Goal: Task Accomplishment & Management: Manage account settings

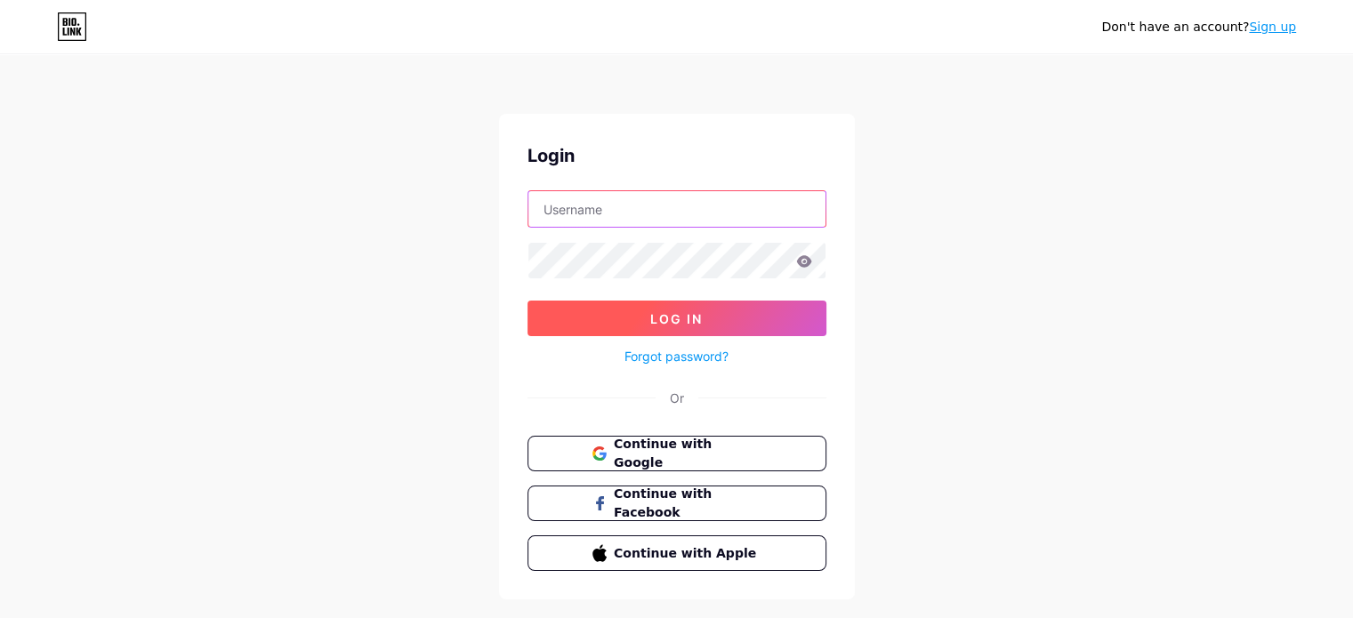
type input "[EMAIL_ADDRESS][DOMAIN_NAME]"
click at [755, 320] on button "Log In" at bounding box center [677, 319] width 299 height 36
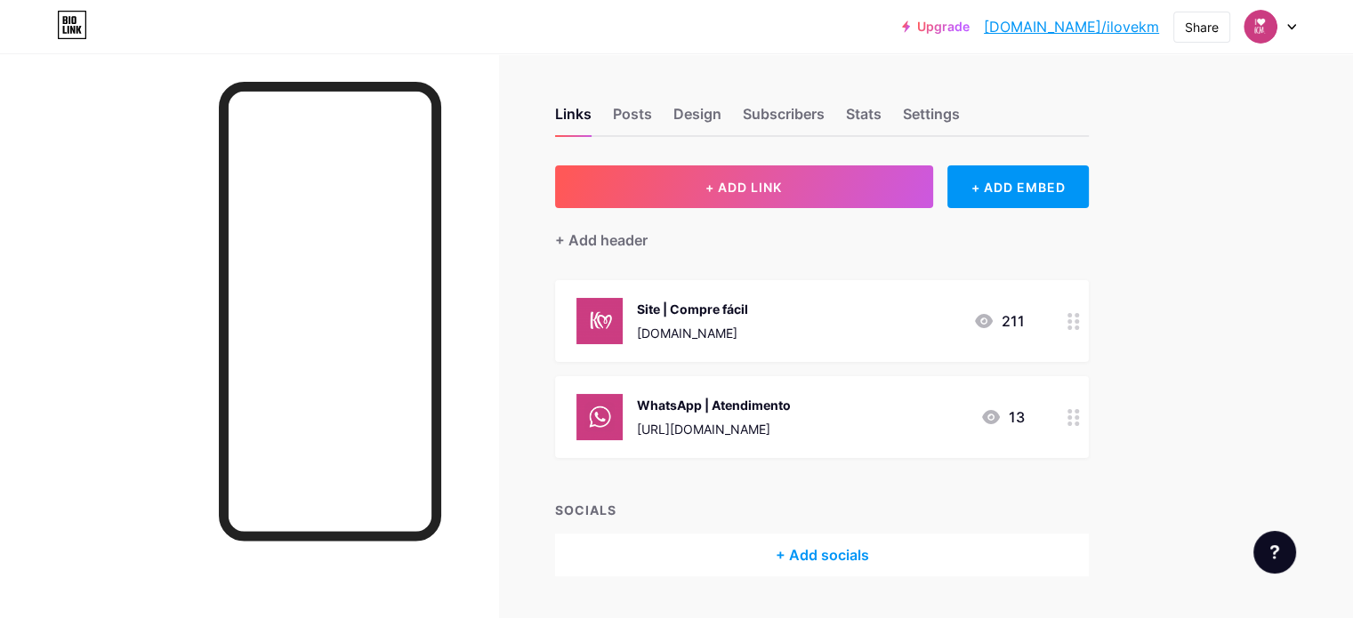
click at [1080, 324] on icon at bounding box center [1074, 321] width 12 height 17
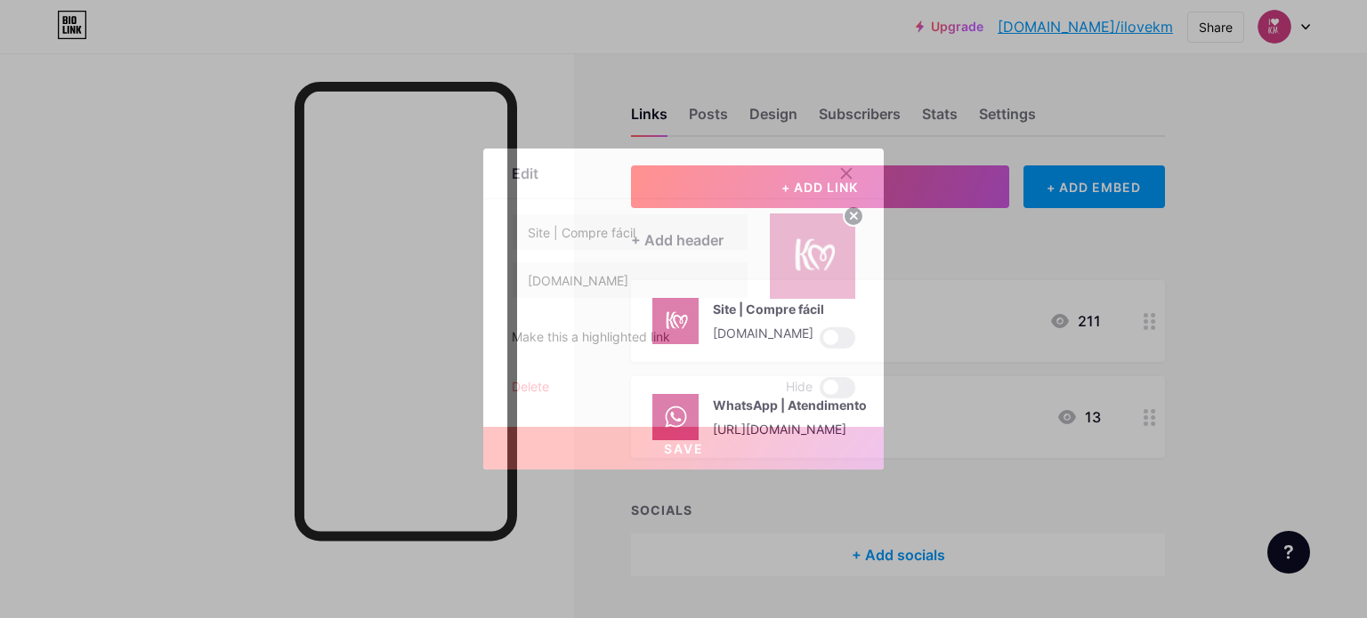
click at [1260, 386] on div at bounding box center [683, 309] width 1367 height 618
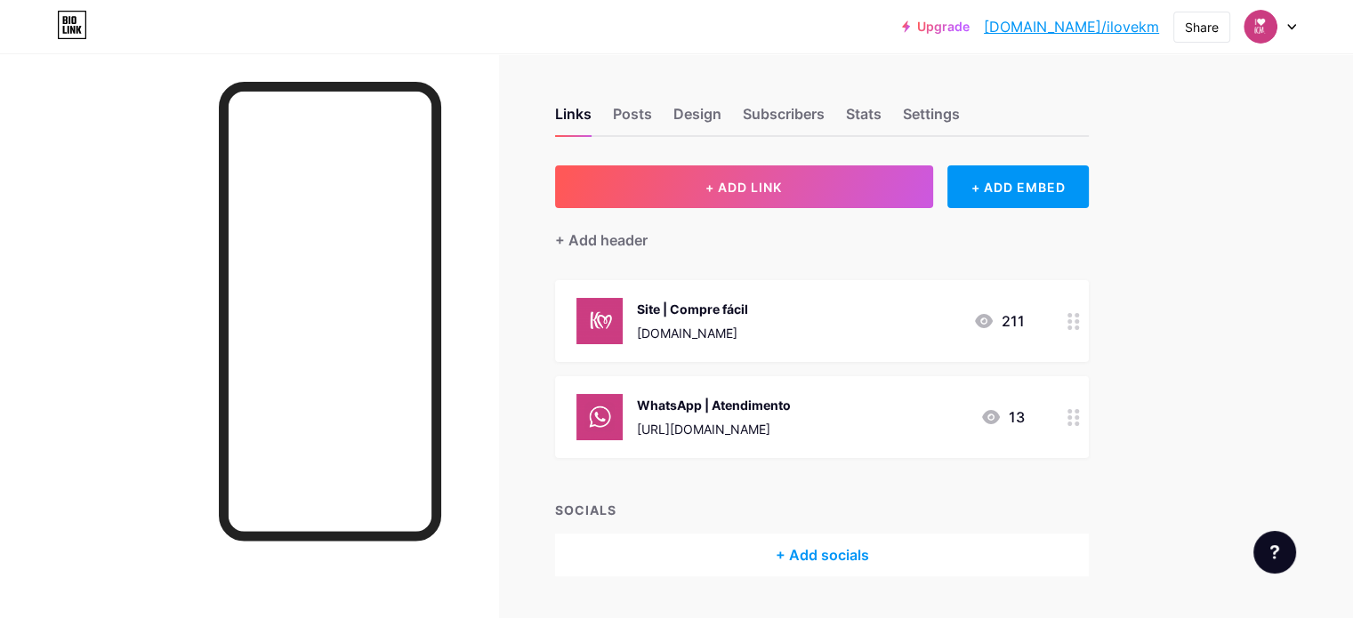
click at [1080, 319] on icon at bounding box center [1074, 321] width 12 height 17
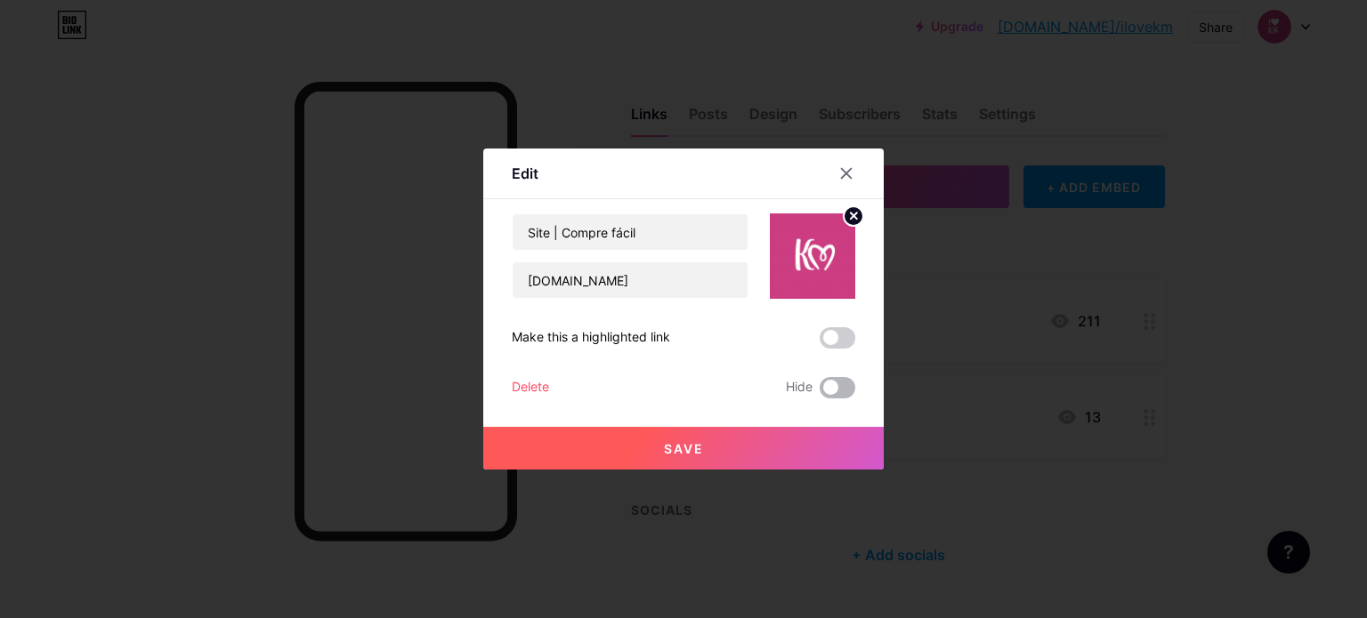
click at [829, 387] on span at bounding box center [838, 387] width 36 height 21
click at [820, 392] on input "checkbox" at bounding box center [820, 392] width 0 height 0
click at [692, 448] on span "Save" at bounding box center [684, 448] width 40 height 15
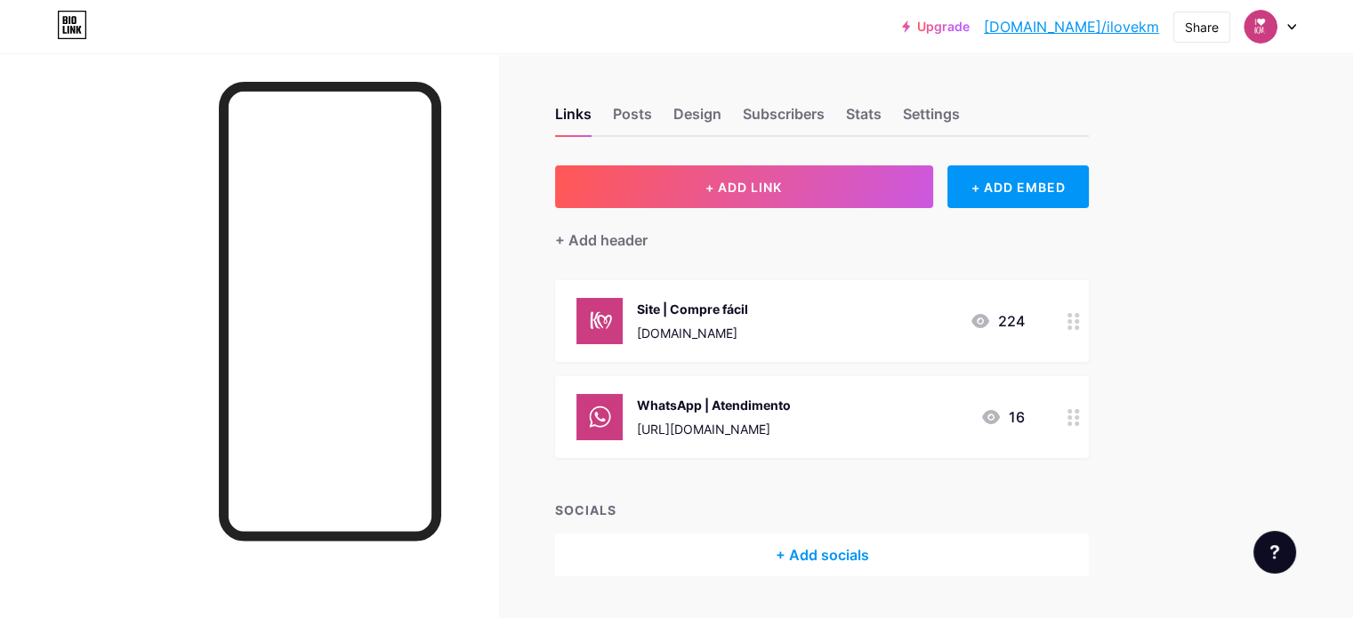
click at [1262, 369] on div "Upgrade [DOMAIN_NAME]/ilovek... [DOMAIN_NAME]/ilovekm Share Switch accounts I 🩷…" at bounding box center [676, 333] width 1353 height 666
